Goal: Task Accomplishment & Management: Manage account settings

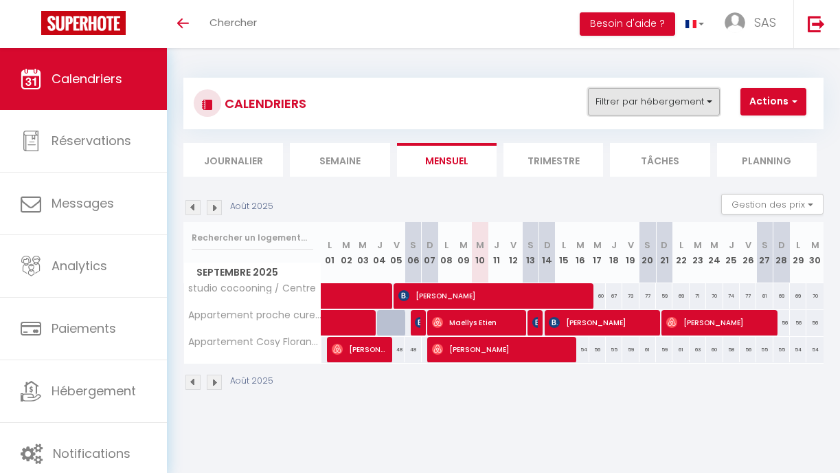
click at [663, 103] on button "Filtrer par hébergement" at bounding box center [654, 101] width 132 height 27
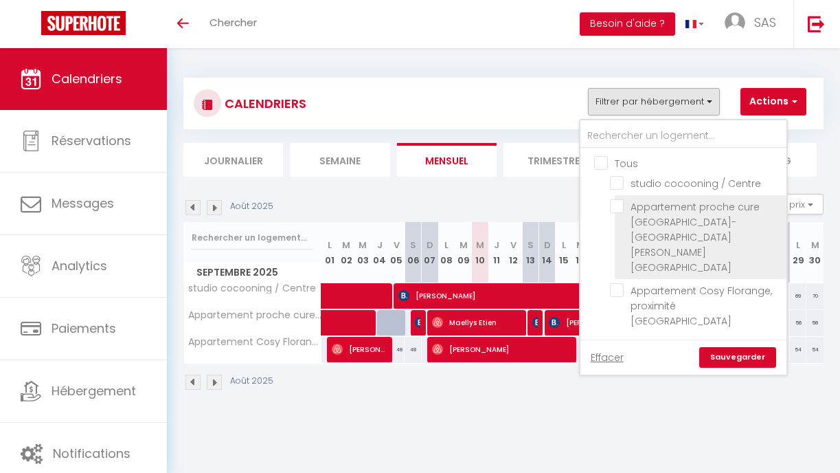
click at [620, 218] on li "Appartement proche cure [GEOGRAPHIC_DATA]-[GEOGRAPHIC_DATA][PERSON_NAME][GEOGRA…" at bounding box center [701, 237] width 172 height 84
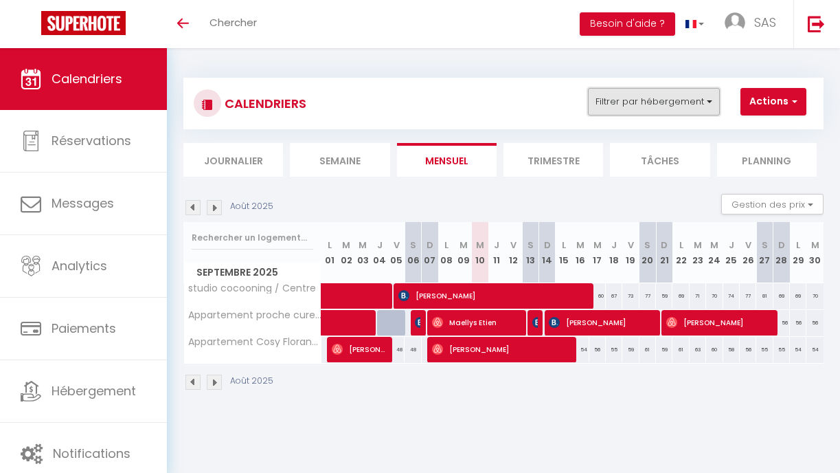
click at [700, 115] on button "Filtrer par hébergement" at bounding box center [654, 101] width 132 height 27
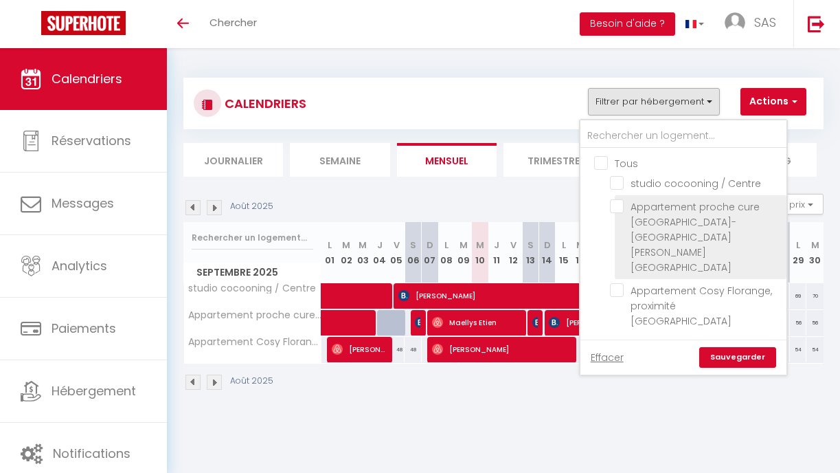
click at [621, 208] on input "Appartement proche cure [GEOGRAPHIC_DATA]-[GEOGRAPHIC_DATA][PERSON_NAME][GEOGRA…" at bounding box center [696, 206] width 172 height 14
checkbox input "true"
checkbox input "false"
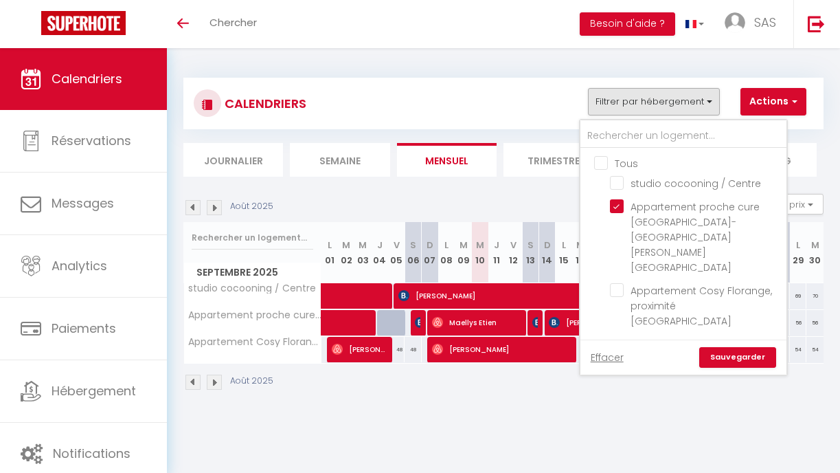
click at [720, 347] on link "Sauvegarder" at bounding box center [738, 357] width 77 height 21
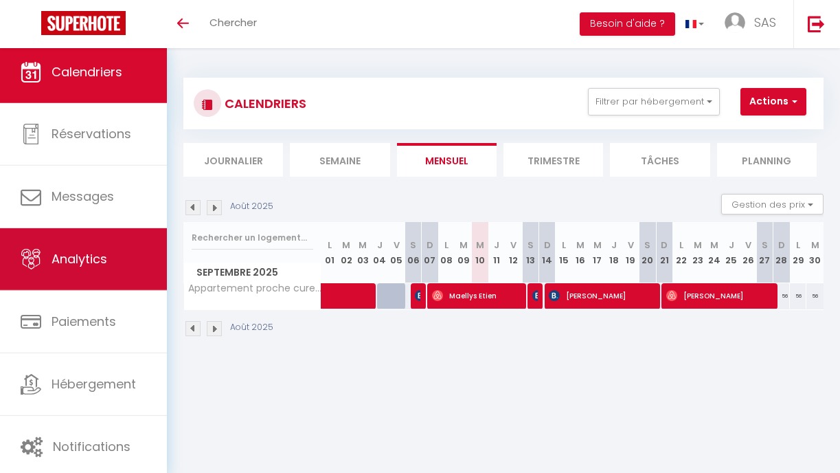
click at [98, 280] on link "Analytics" at bounding box center [83, 259] width 167 height 62
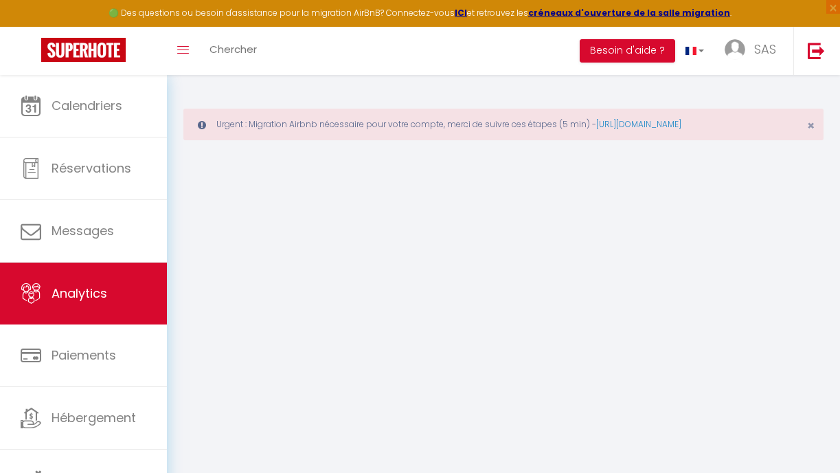
select select "2025"
select select "9"
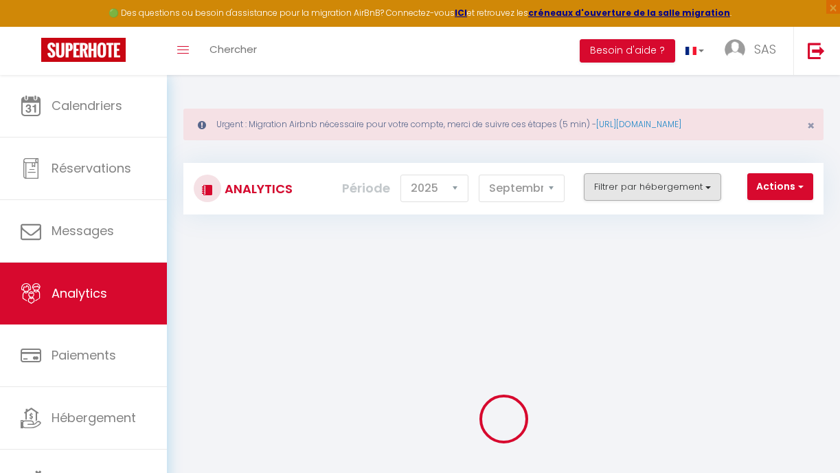
checkbox input "false"
checkbox Centre "false"
checkbox Amnéville-Metz-Thionville "false"
checkbox Thionville "false"
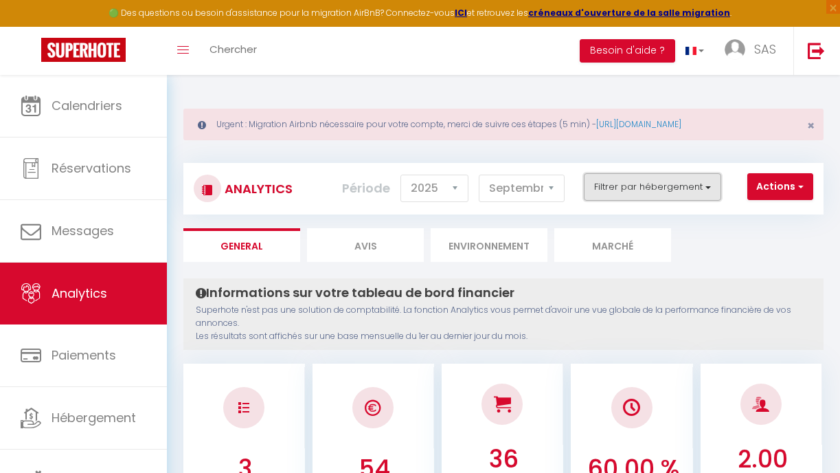
click at [641, 188] on button "Filtrer par hébergement" at bounding box center [652, 186] width 137 height 27
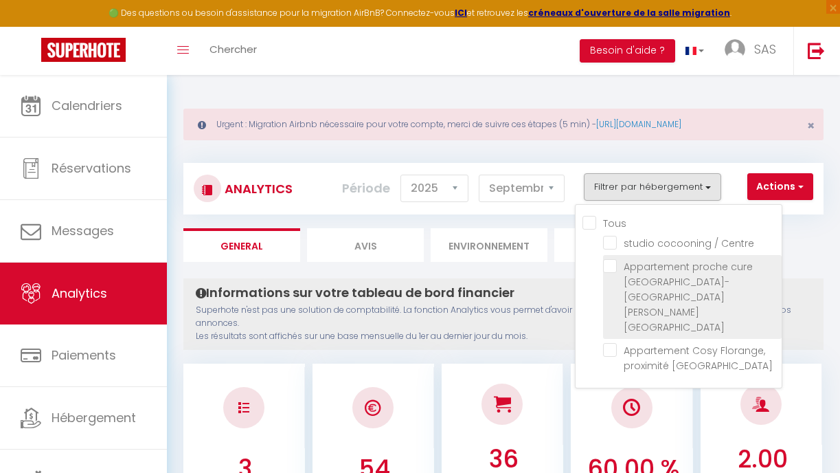
click at [610, 265] on Amnéville-Metz-Thionville "checkbox" at bounding box center [692, 266] width 179 height 14
checkbox Amnéville-Metz-Thionville "true"
checkbox Centre "false"
checkbox Thionville "false"
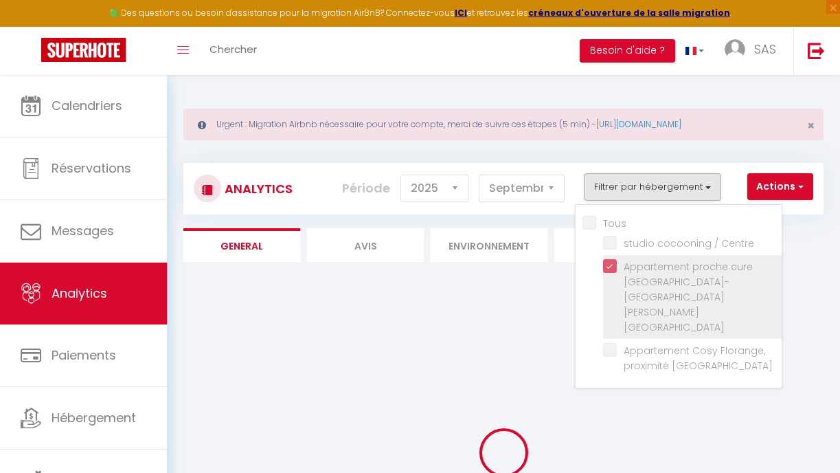
checkbox Centre "false"
checkbox Thionville "false"
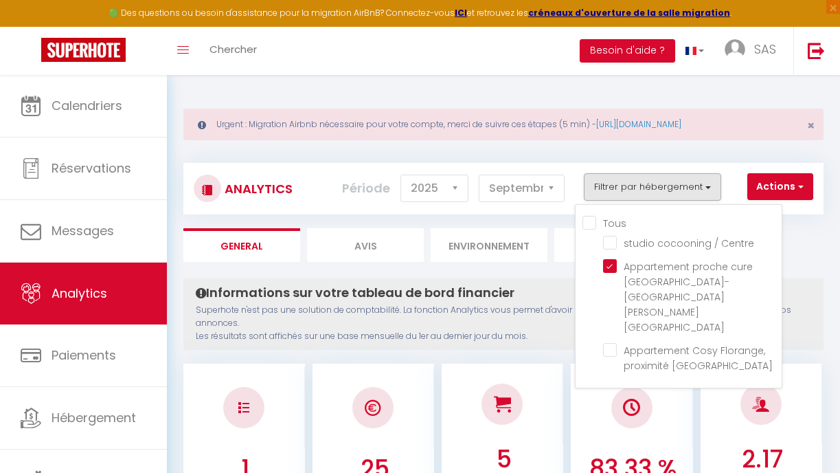
click at [583, 221] on input "Tous" at bounding box center [682, 222] width 199 height 14
checkbox input "true"
checkbox Centre "true"
checkbox Thionville "true"
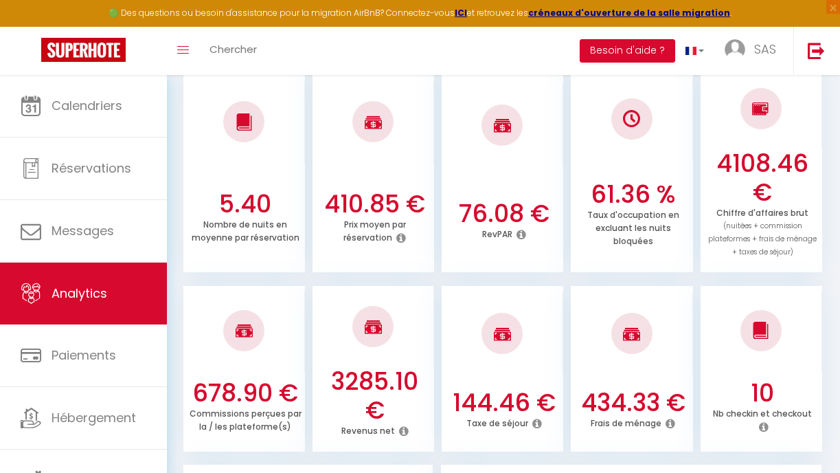
scroll to position [460, 0]
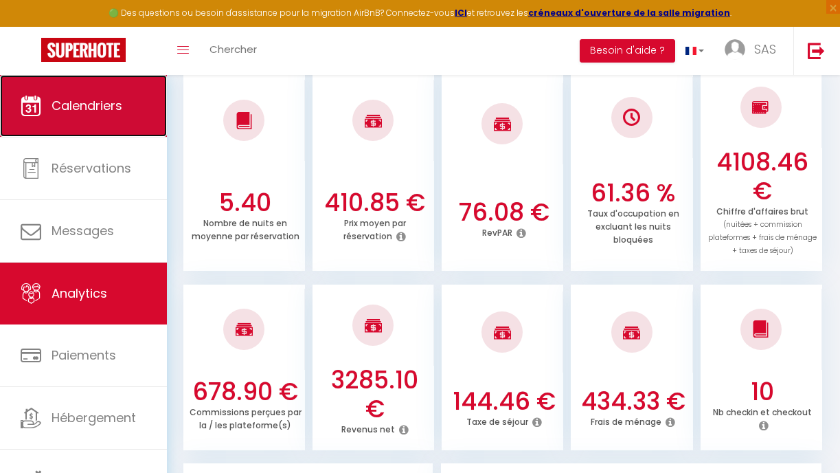
click at [63, 77] on link "Calendriers" at bounding box center [83, 106] width 167 height 62
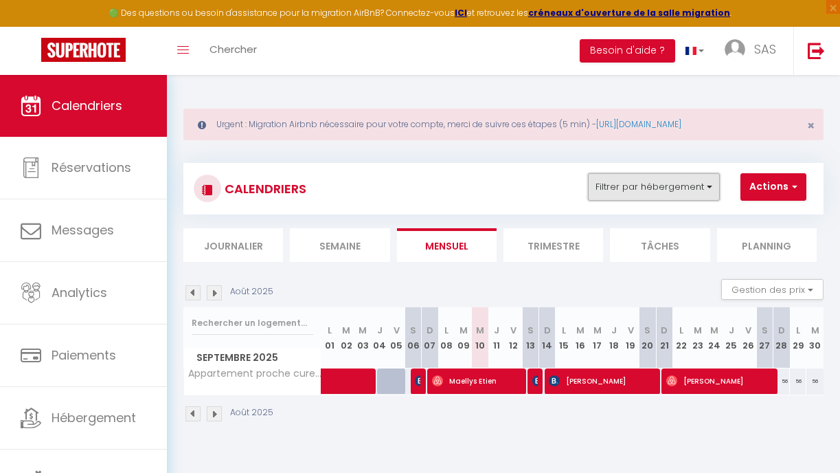
click at [692, 181] on button "Filtrer par hébergement" at bounding box center [654, 186] width 132 height 27
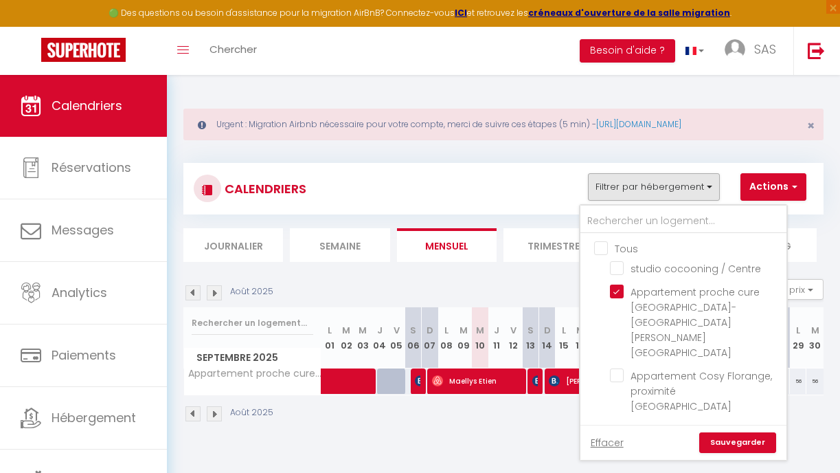
click at [610, 245] on input "Tous" at bounding box center [697, 248] width 206 height 14
checkbox input "true"
click at [750, 432] on link "Sauvegarder" at bounding box center [738, 442] width 77 height 21
